Goal: Task Accomplishment & Management: Manage account settings

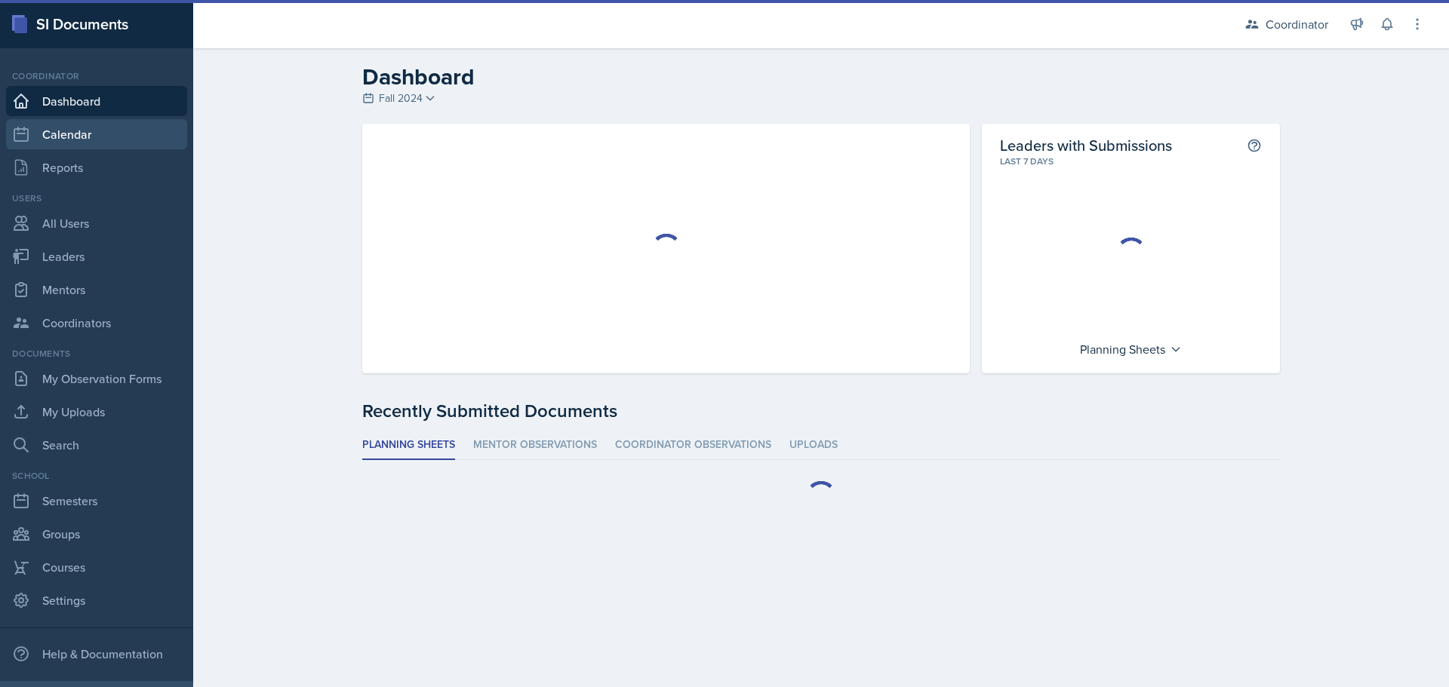
click at [66, 137] on link "Calendar" at bounding box center [96, 134] width 181 height 30
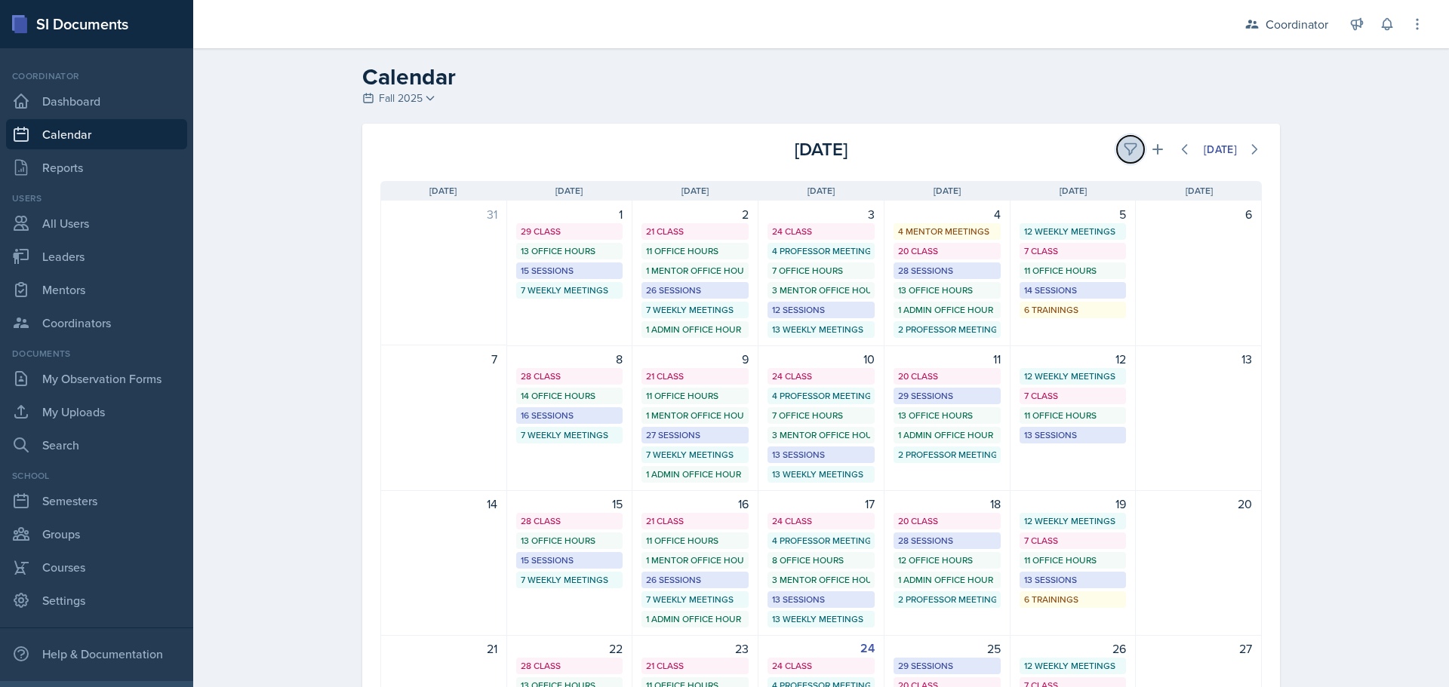
click at [1124, 149] on icon at bounding box center [1129, 149] width 11 height 11
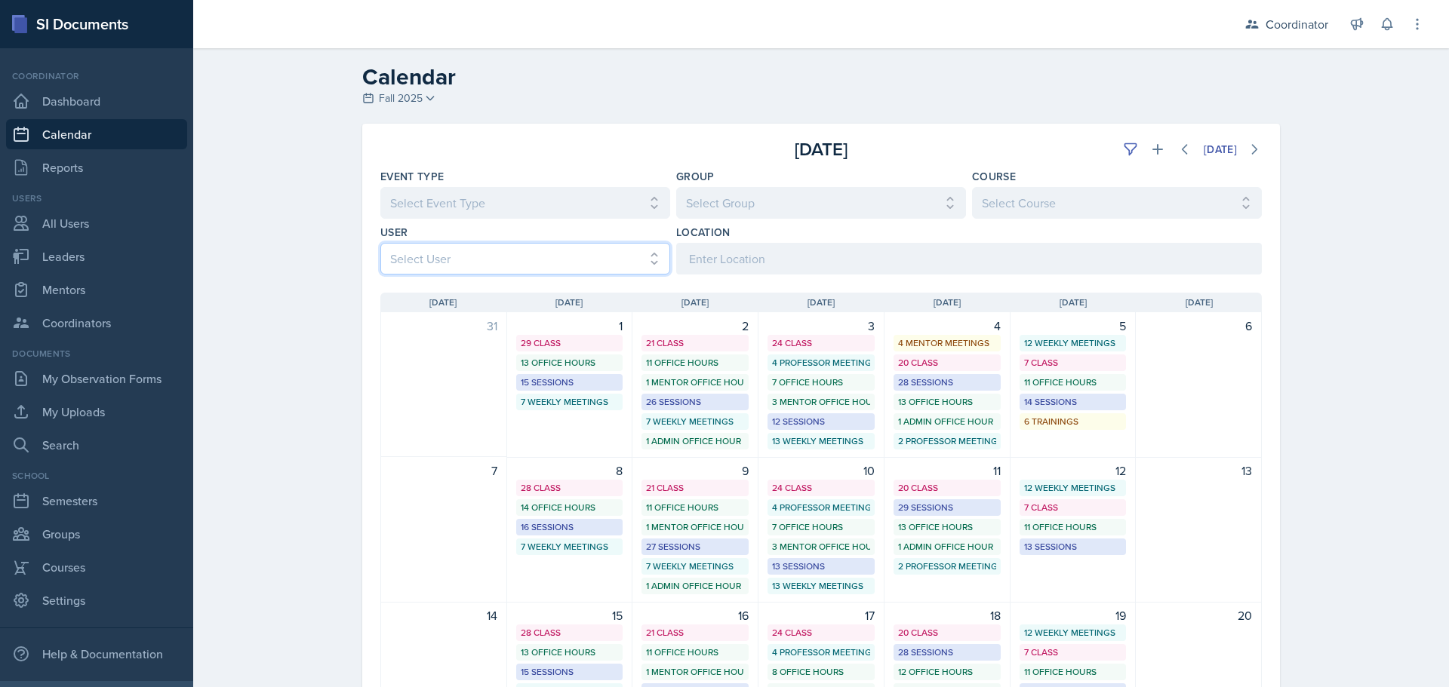
click at [423, 262] on select "Select User All [PERSON_NAME] [PERSON_NAME] [PERSON_NAME] [PERSON_NAME] [PERSON…" at bounding box center [525, 259] width 290 height 32
select select "6d1ce694-3c82-448c-83a6-8f7303da1630"
click at [380, 243] on select "Select User All [PERSON_NAME] [PERSON_NAME] [PERSON_NAME] [PERSON_NAME] [PERSON…" at bounding box center [525, 259] width 290 height 32
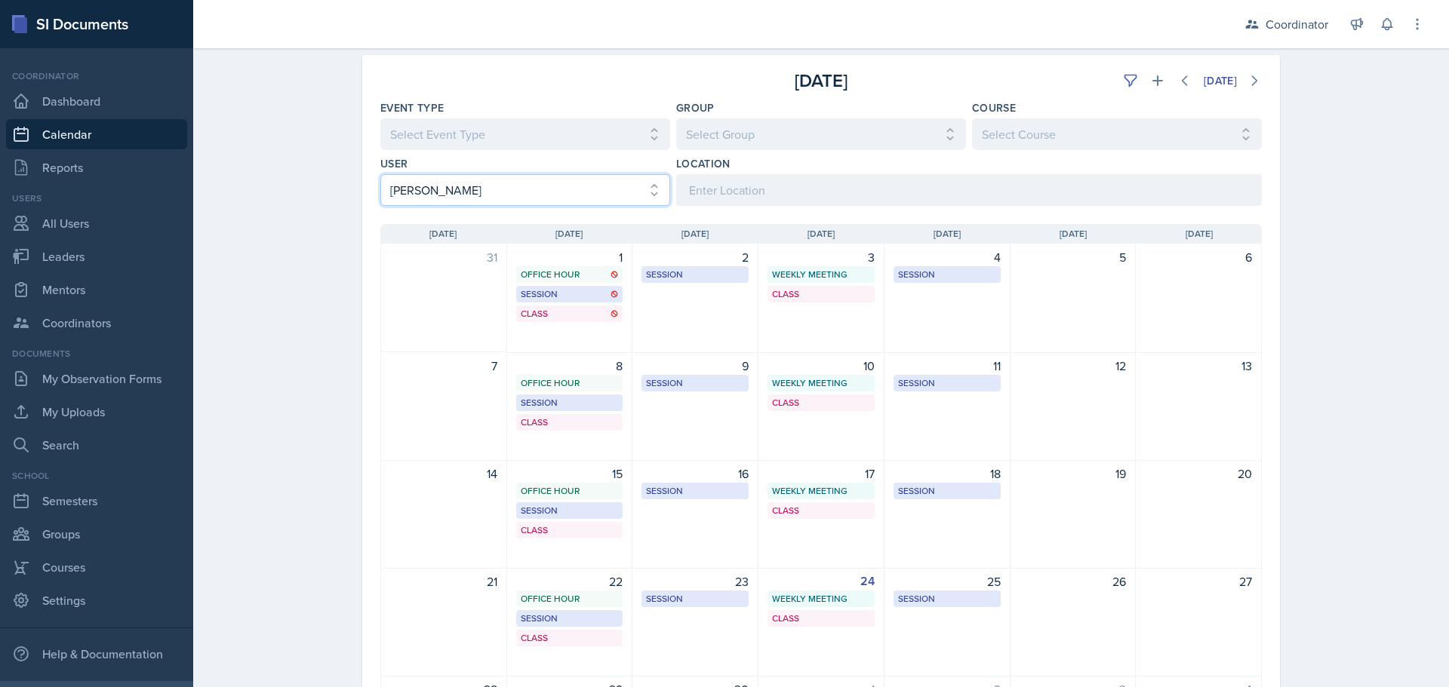
scroll to position [220, 0]
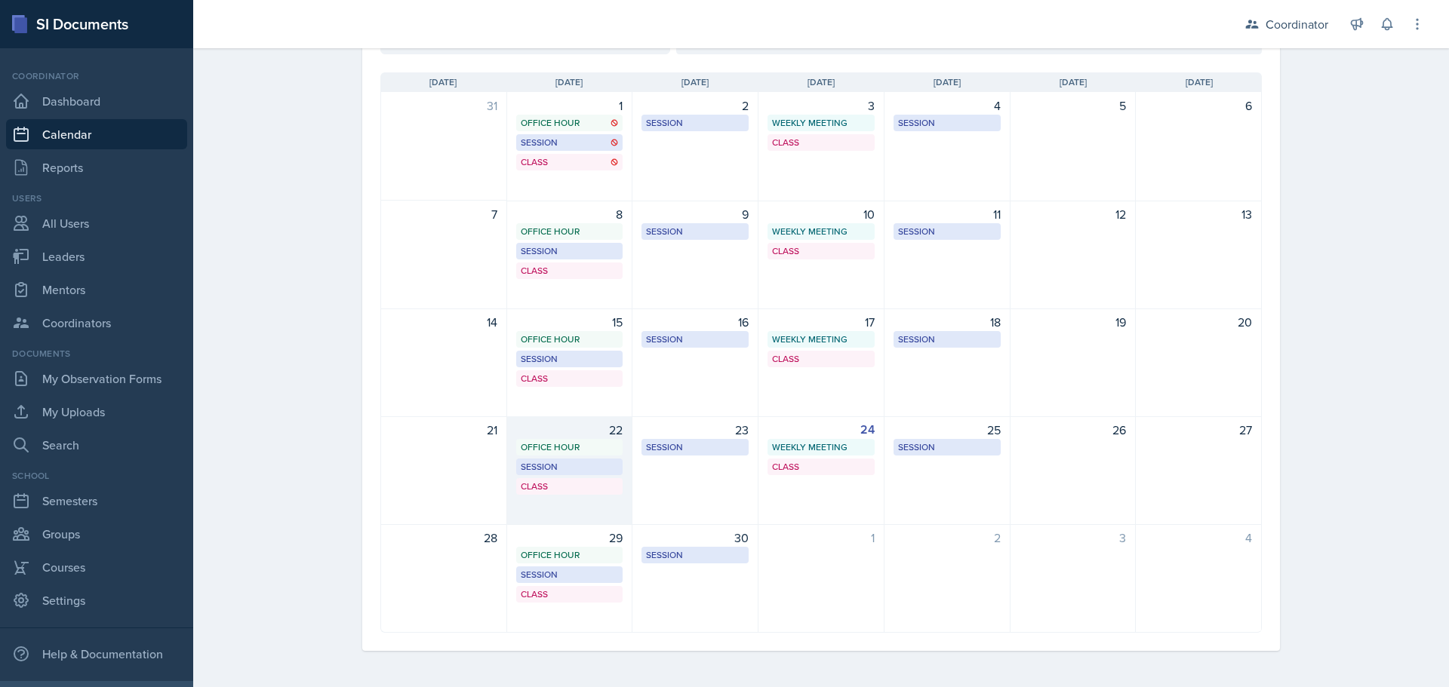
click at [615, 512] on div "22 Office Hour SSC 11:30 AM - 12:30 PM Session BAB 216 2:30 PM - 3:30 PM Class …" at bounding box center [570, 470] width 126 height 109
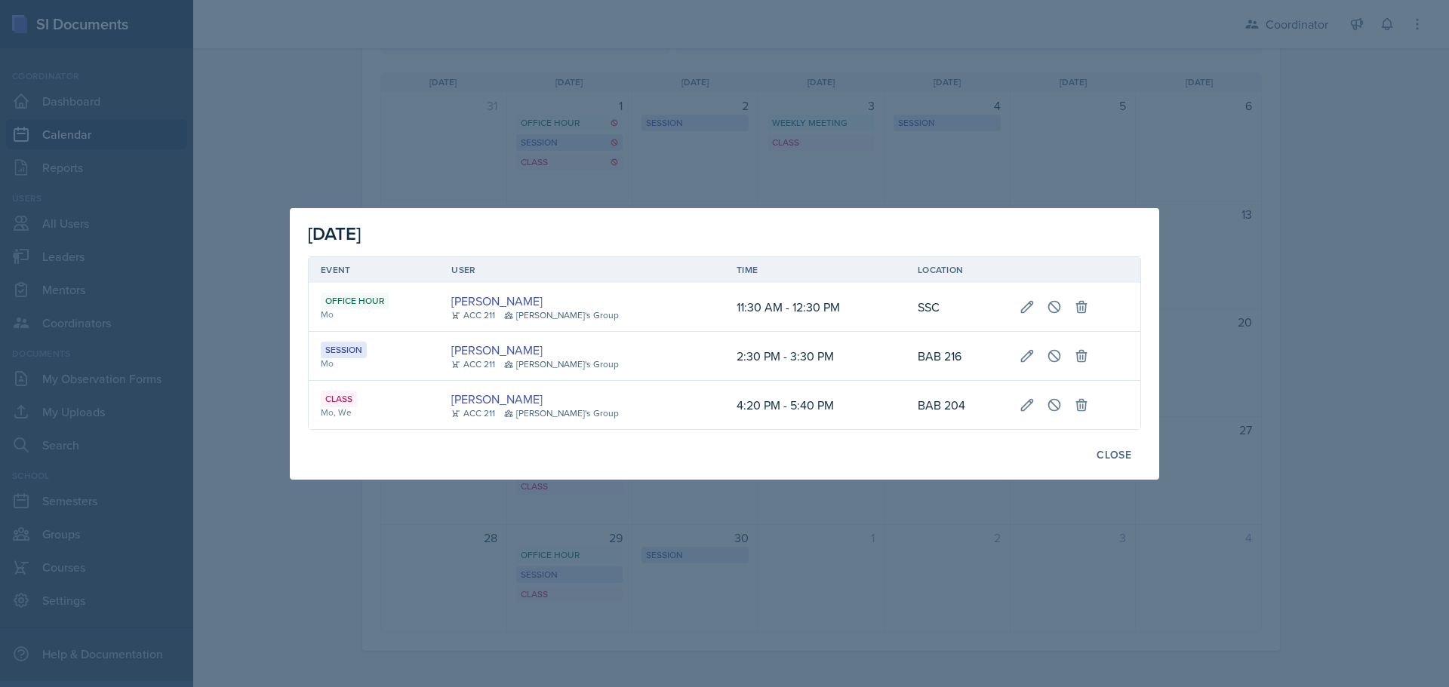
click at [853, 91] on div at bounding box center [724, 343] width 1449 height 687
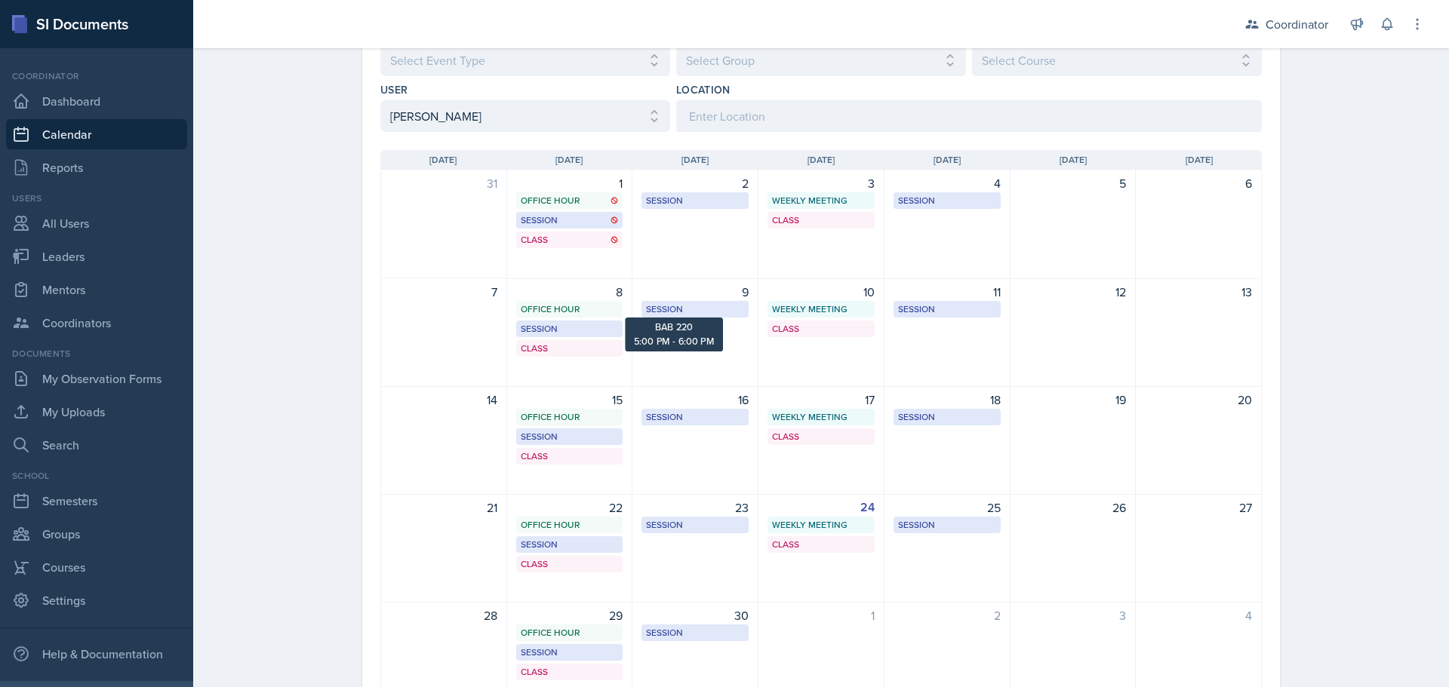
scroll to position [69, 0]
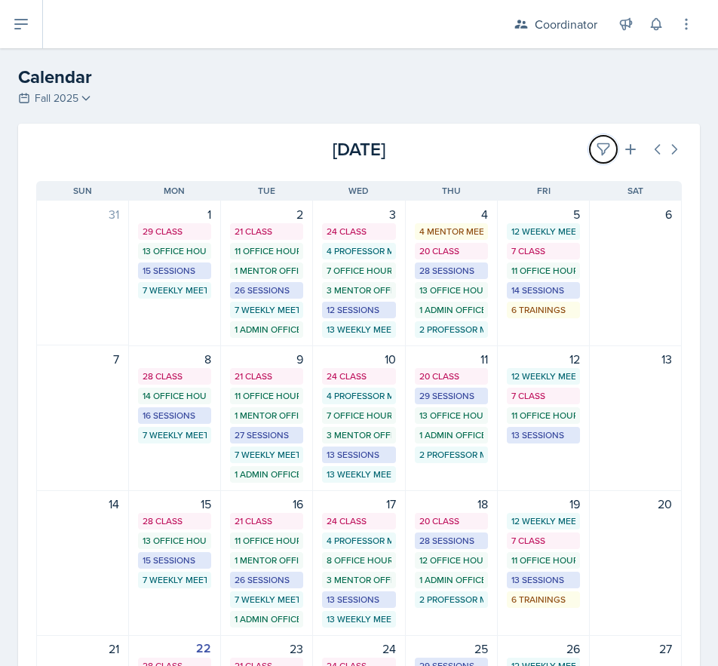
drag, startPoint x: 584, startPoint y: 150, endPoint x: 398, endPoint y: 244, distance: 208.2
click at [590, 149] on button at bounding box center [603, 149] width 27 height 27
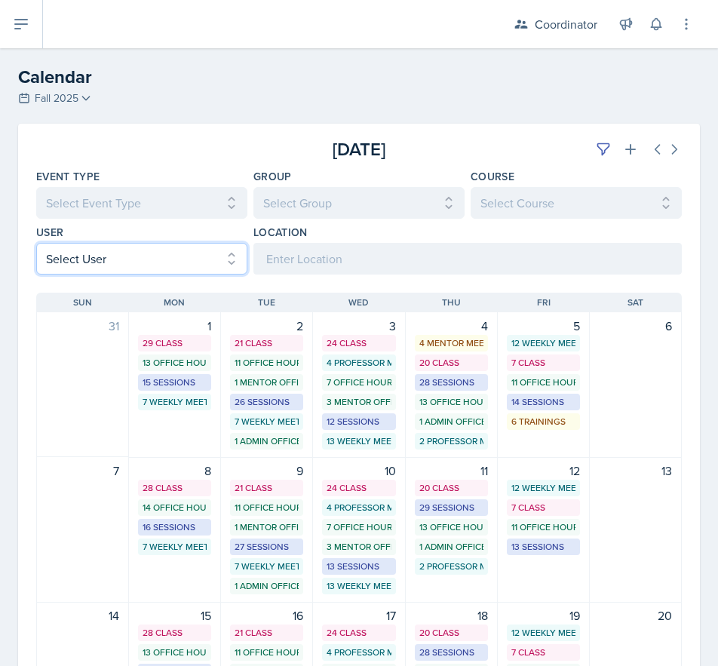
click at [48, 252] on select "Select User All [PERSON_NAME] [PERSON_NAME] [PERSON_NAME] [PERSON_NAME] [PERSON…" at bounding box center [141, 259] width 211 height 32
select select "76db20b1-57f4-4377-bcb2-f71ca146d054"
click at [36, 243] on select "Select User All [PERSON_NAME] [PERSON_NAME] [PERSON_NAME] [PERSON_NAME] [PERSON…" at bounding box center [141, 259] width 211 height 32
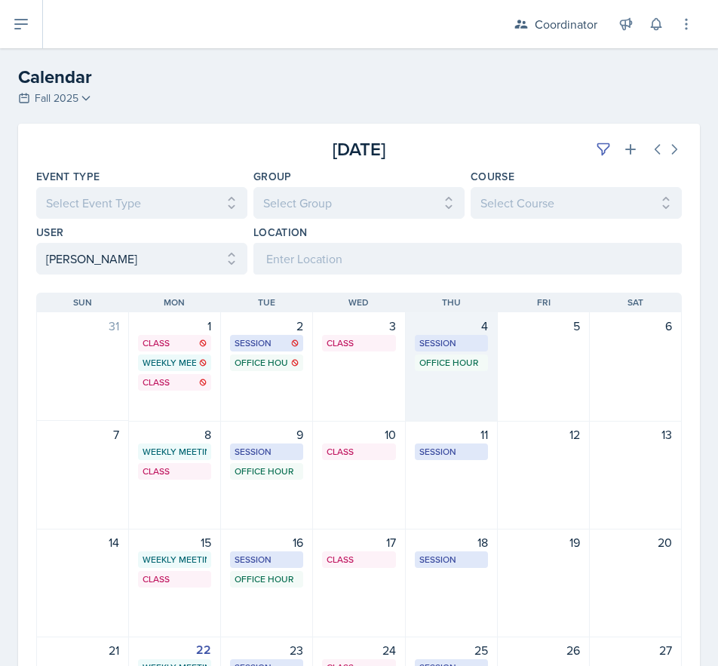
click at [453, 392] on div "4 Session MOR 132 4:00 PM - 5:30 PM Office Hour SSC 5:30 PM - 6:30 PM" at bounding box center [452, 366] width 92 height 109
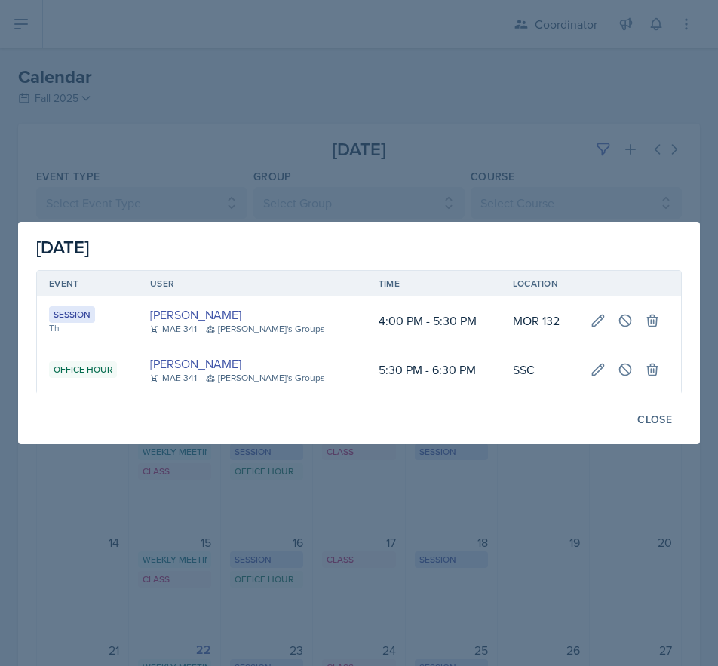
click at [424, 502] on div at bounding box center [359, 333] width 718 height 666
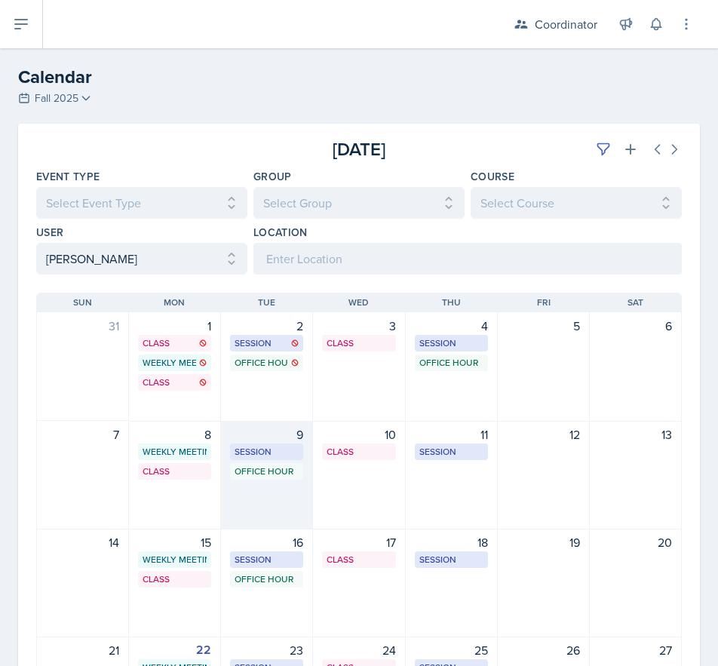
click at [247, 483] on div "9 Session MOR 132 3:30 PM - 5:00 PM Office Hour SSC 5:30 PM - 6:30 PM" at bounding box center [267, 475] width 92 height 109
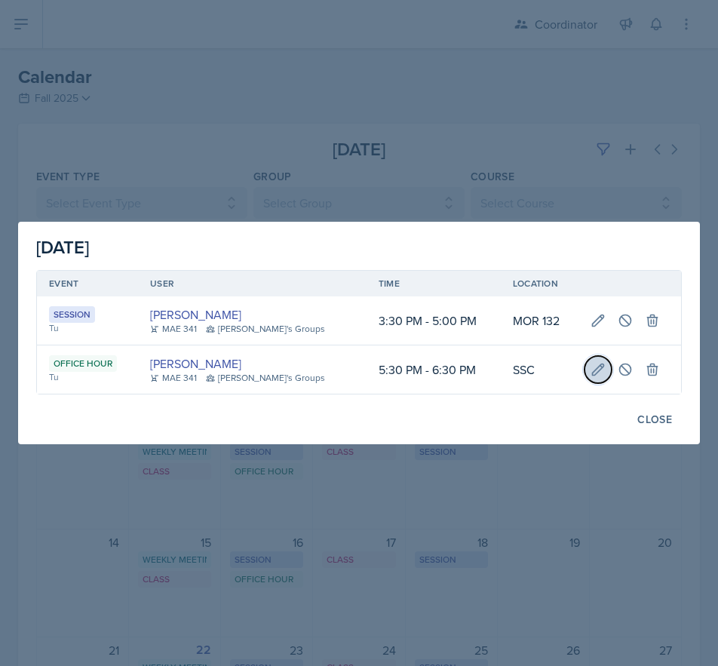
click at [592, 372] on icon at bounding box center [597, 369] width 11 height 11
select select "5"
select select "30"
select select "PM"
select select "6"
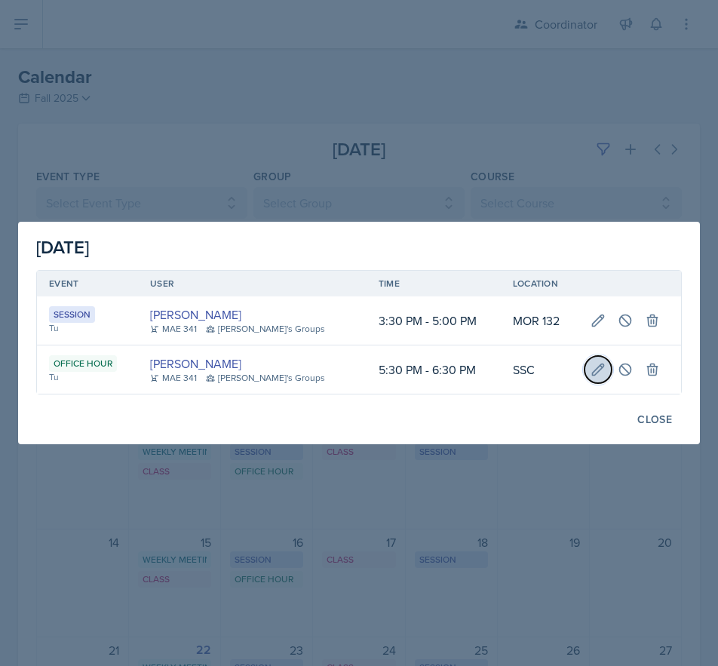
select select "30"
select select "PM"
type input "SSC"
select select "711e3089-b526-4ace-8ef7-b628edcb7570"
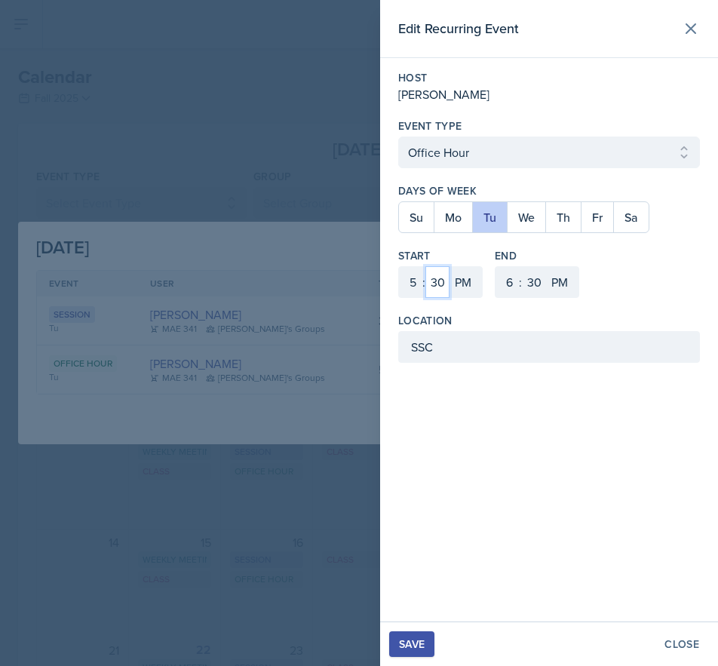
click at [439, 284] on select "00 05 10 15 20 25 30 35 40 45 50 55" at bounding box center [438, 282] width 24 height 32
select select "10"
click at [426, 266] on select "00 05 10 15 20 25 30 35 40 45 50 55" at bounding box center [438, 282] width 24 height 32
click at [540, 279] on select "00 05 10 15 20 25 30 35 40 45 50 55" at bounding box center [534, 282] width 24 height 32
select select "10"
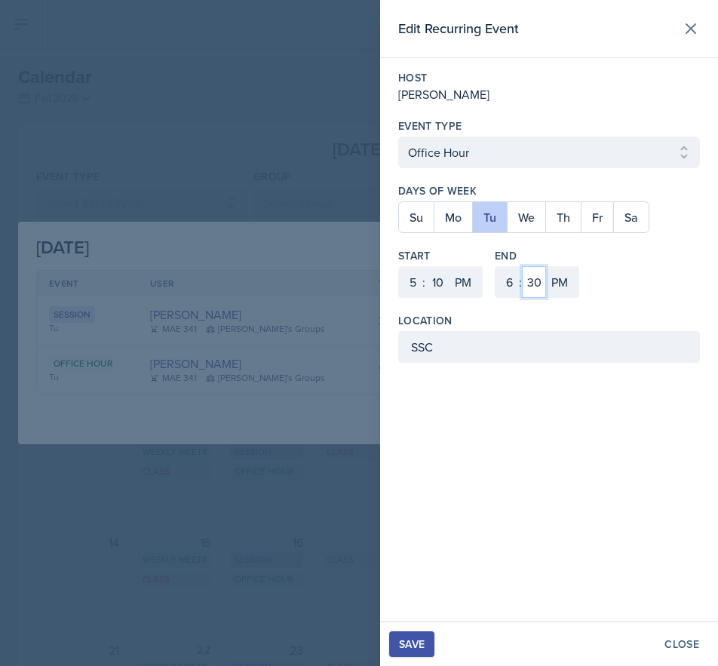
click at [522, 266] on select "00 05 10 15 20 25 30 35 40 45 50 55" at bounding box center [534, 282] width 24 height 32
click at [416, 641] on div "Save" at bounding box center [412, 644] width 26 height 12
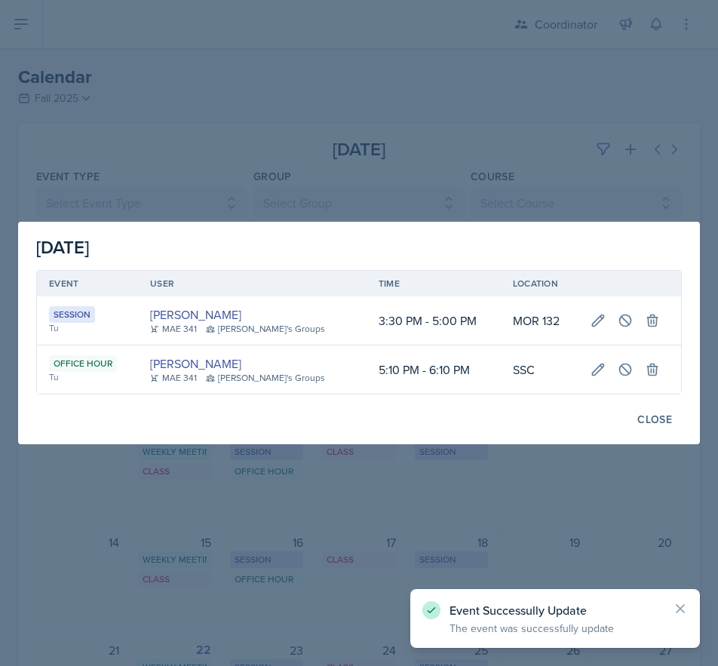
click at [344, 567] on div at bounding box center [359, 333] width 718 height 666
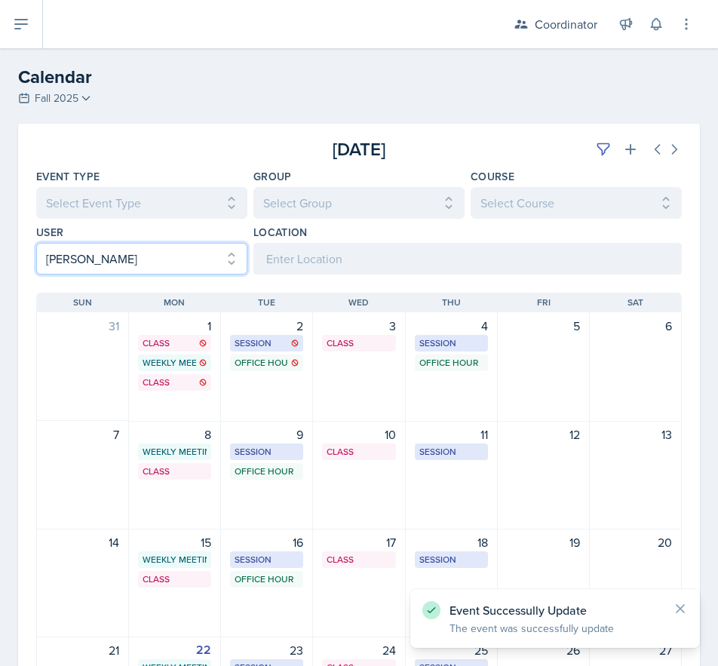
drag, startPoint x: 78, startPoint y: 263, endPoint x: 84, endPoint y: 272, distance: 11.1
click at [78, 263] on select "Select User All [PERSON_NAME] [PERSON_NAME] [PERSON_NAME] [PERSON_NAME] [PERSON…" at bounding box center [141, 259] width 211 height 32
select select
click at [36, 243] on select "Select User All [PERSON_NAME] [PERSON_NAME] [PERSON_NAME] [PERSON_NAME] [PERSON…" at bounding box center [141, 259] width 211 height 32
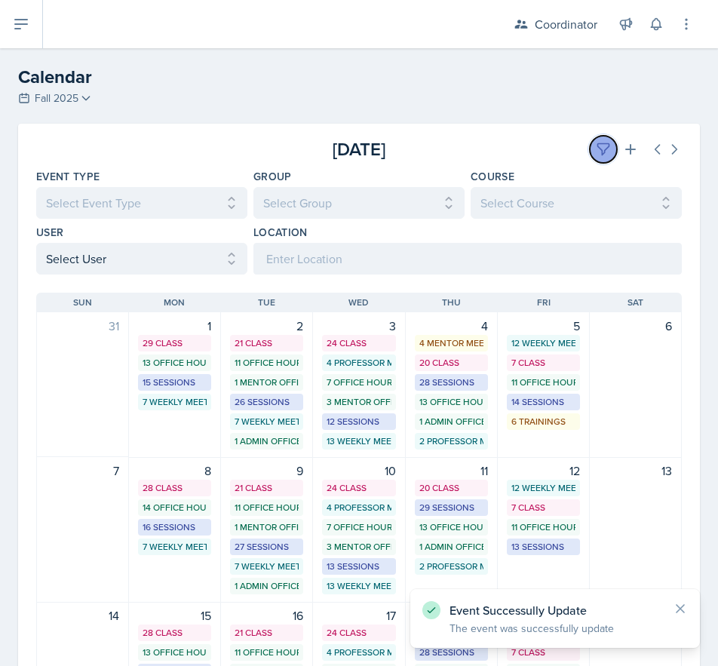
click at [596, 146] on icon at bounding box center [603, 149] width 15 height 15
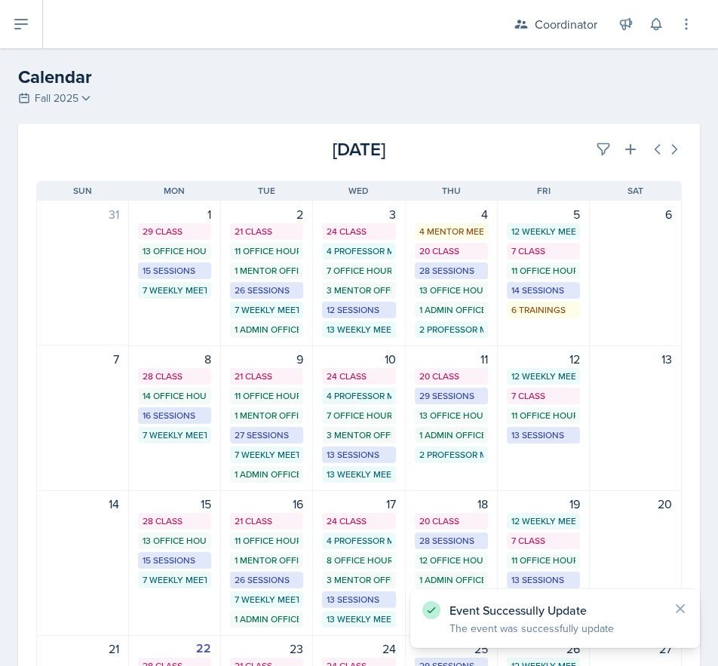
click at [556, 152] on div "[DATE]" at bounding box center [574, 149] width 215 height 27
